Goal: Task Accomplishment & Management: Use online tool/utility

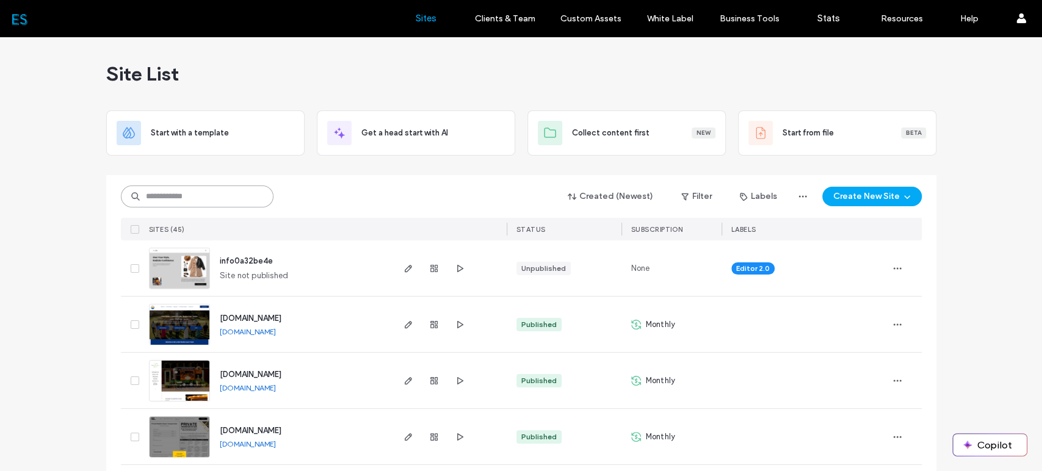
click at [218, 197] on input at bounding box center [197, 197] width 153 height 22
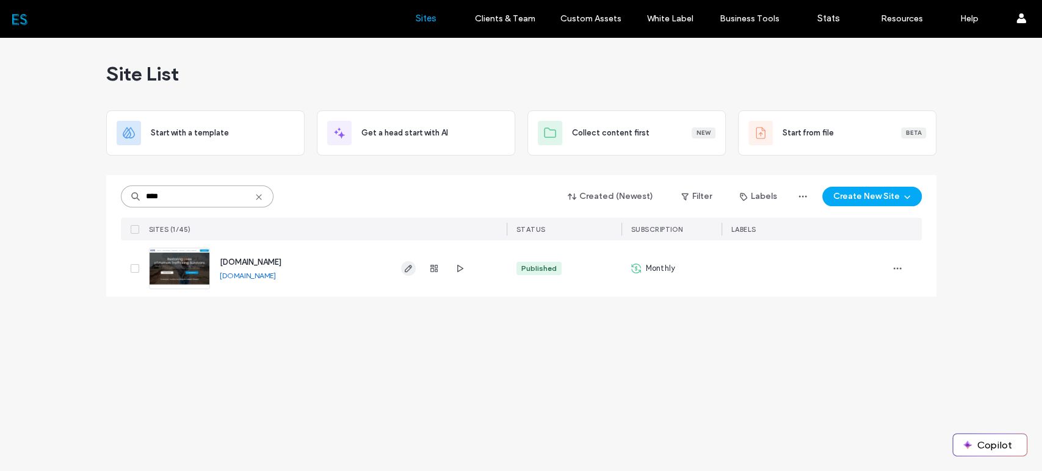
type input "****"
click at [407, 268] on icon "button" at bounding box center [409, 269] width 10 height 10
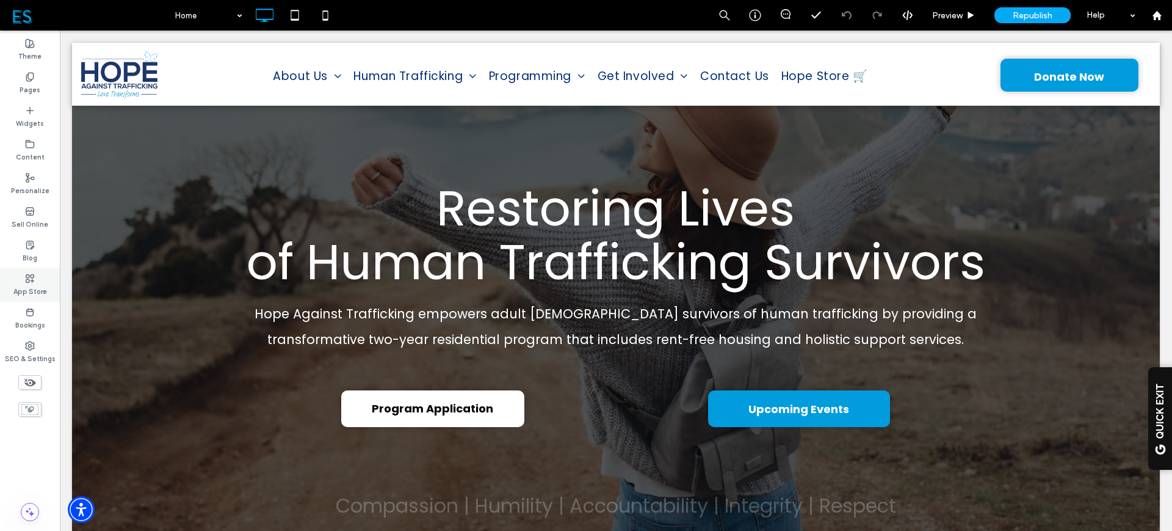
click at [25, 283] on label "App Store" at bounding box center [30, 289] width 34 height 13
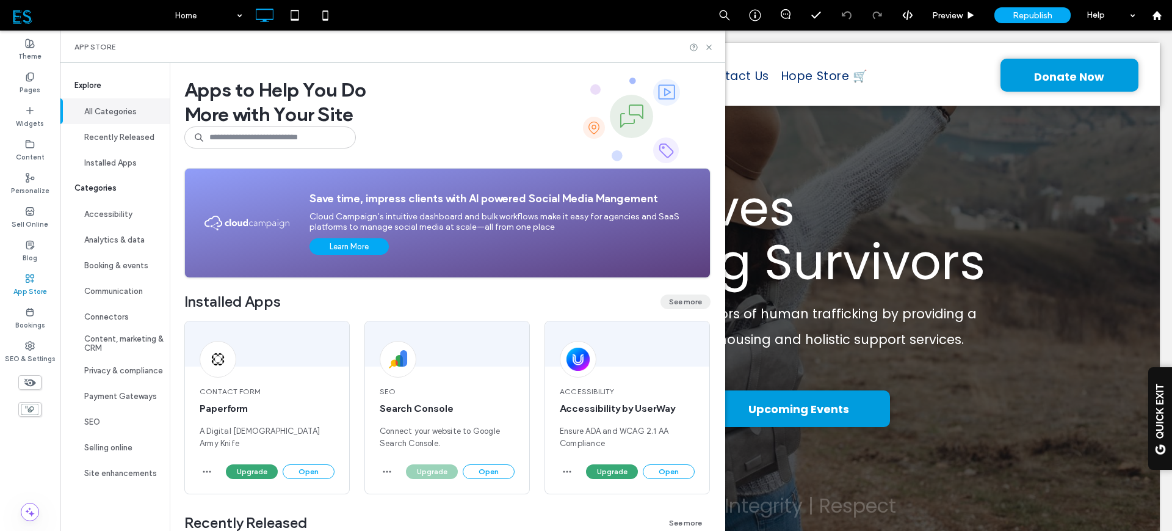
click at [672, 300] on button "See more" at bounding box center [686, 301] width 50 height 15
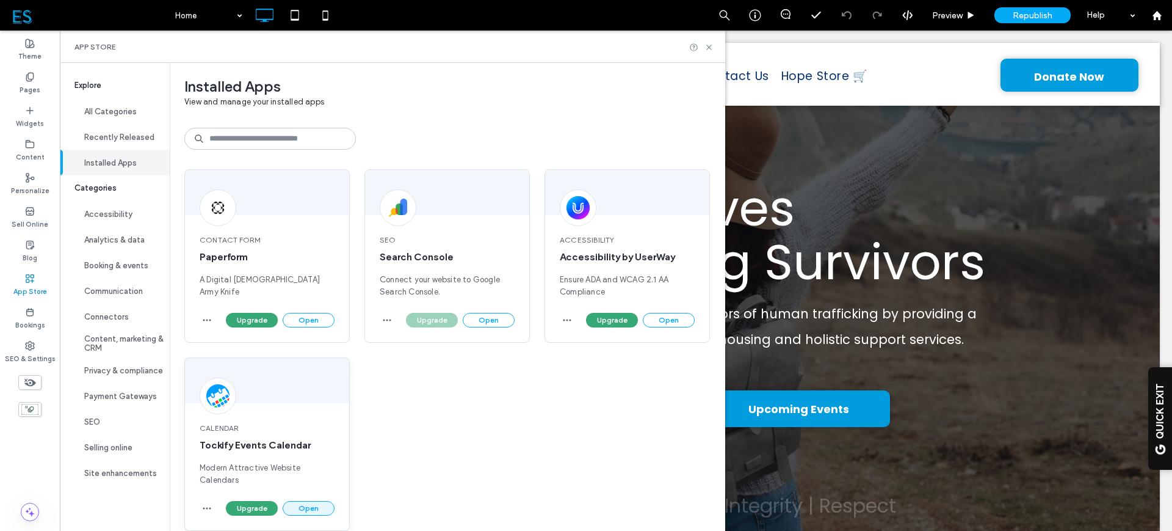
click at [297, 471] on button "Open" at bounding box center [309, 508] width 52 height 15
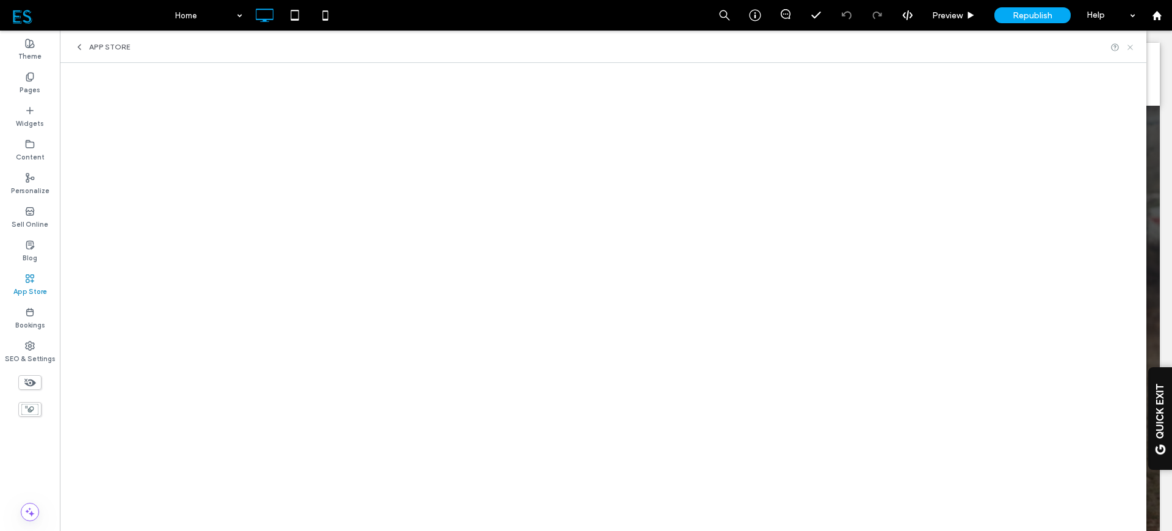
click at [1042, 45] on icon at bounding box center [1130, 47] width 9 height 9
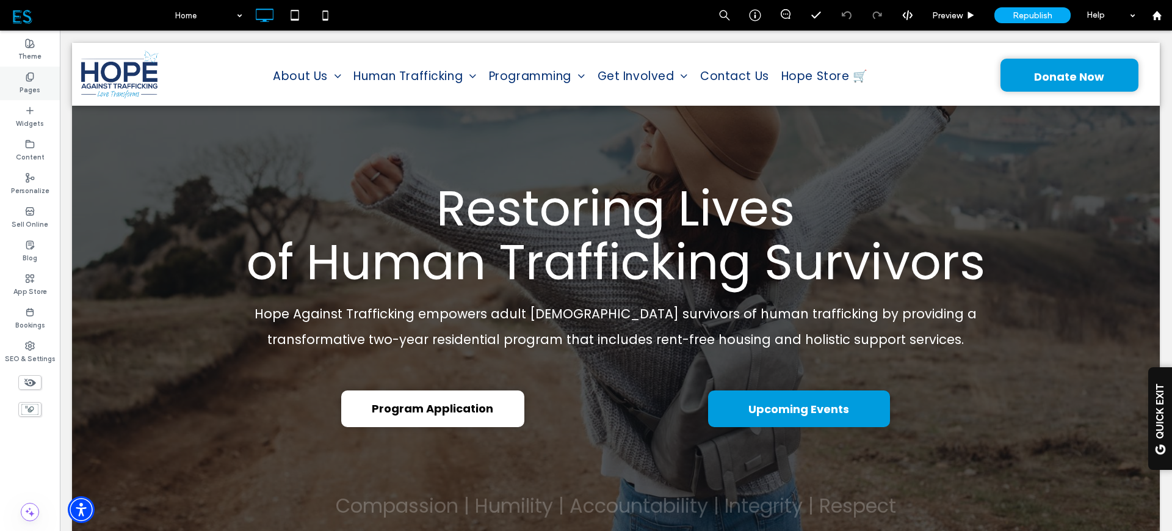
click at [20, 84] on label "Pages" at bounding box center [30, 88] width 21 height 13
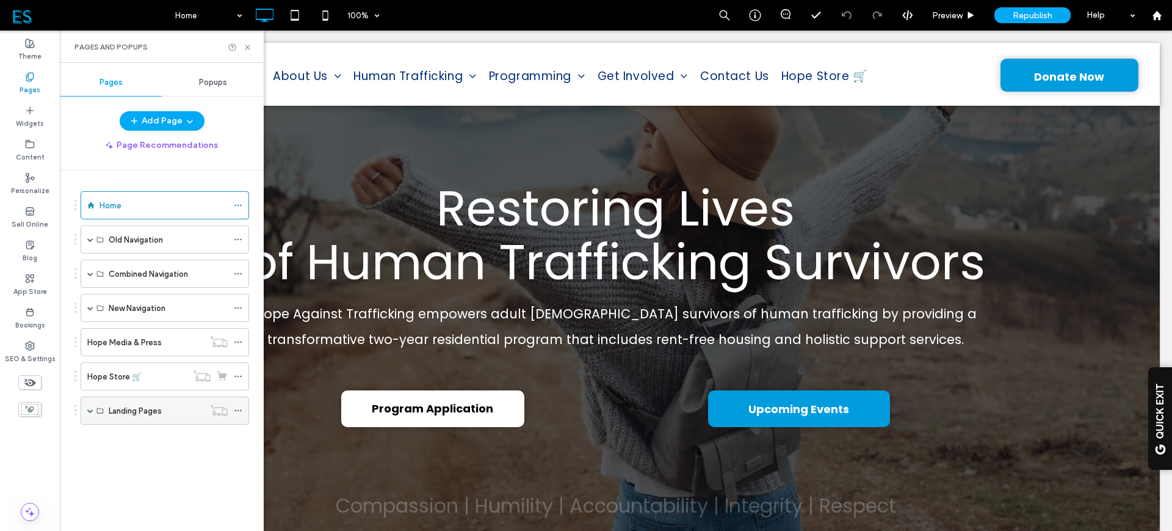
click at [90, 410] on span at bounding box center [90, 410] width 6 height 6
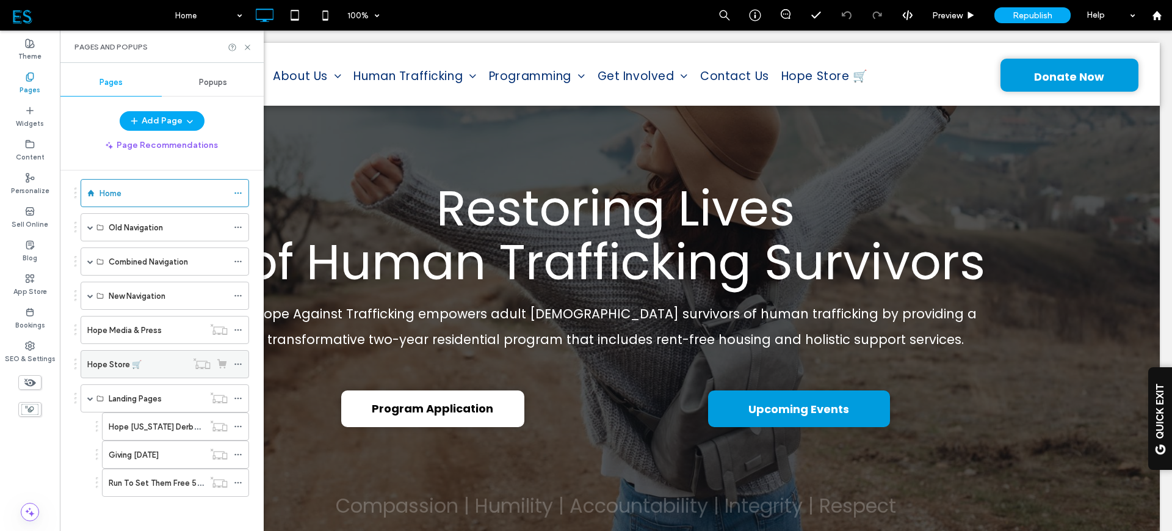
scroll to position [15, 0]
click at [89, 398] on span at bounding box center [90, 396] width 6 height 6
